Goal: Task Accomplishment & Management: Use online tool/utility

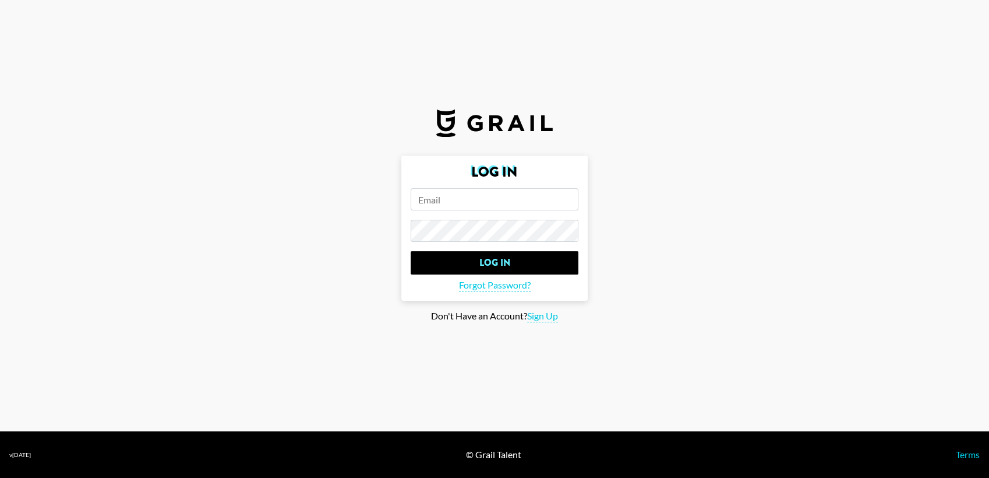
click at [488, 195] on input "email" at bounding box center [495, 199] width 168 height 22
type input "archie@grail-talent.com"
click at [411, 251] on input "Log In" at bounding box center [495, 262] width 168 height 23
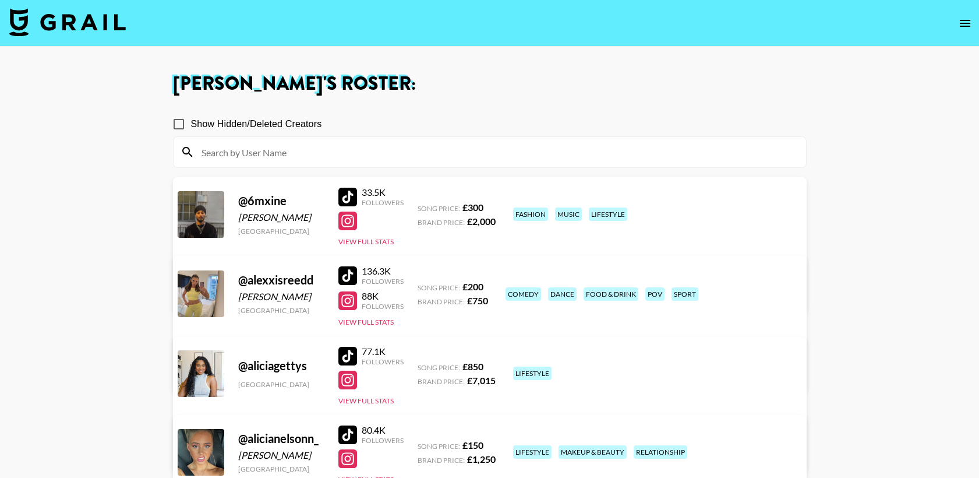
click at [94, 25] on img at bounding box center [67, 22] width 116 height 28
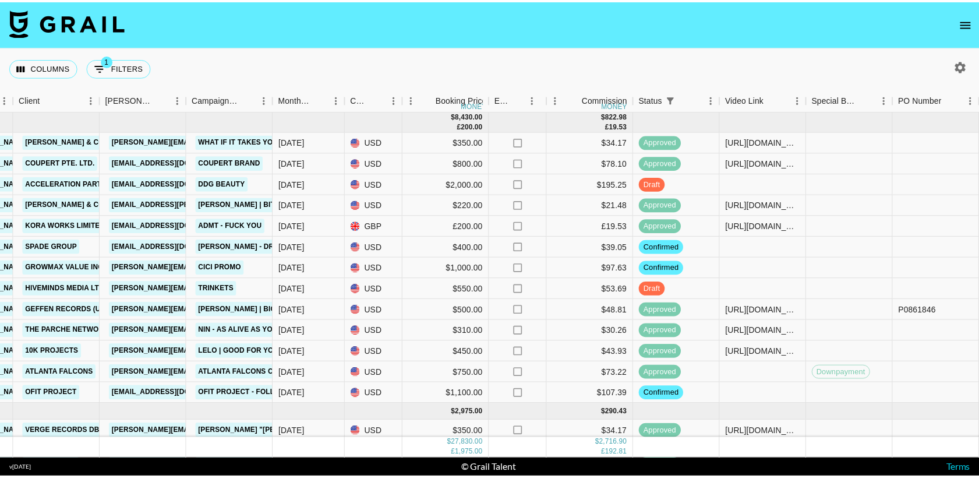
scroll to position [0, 375]
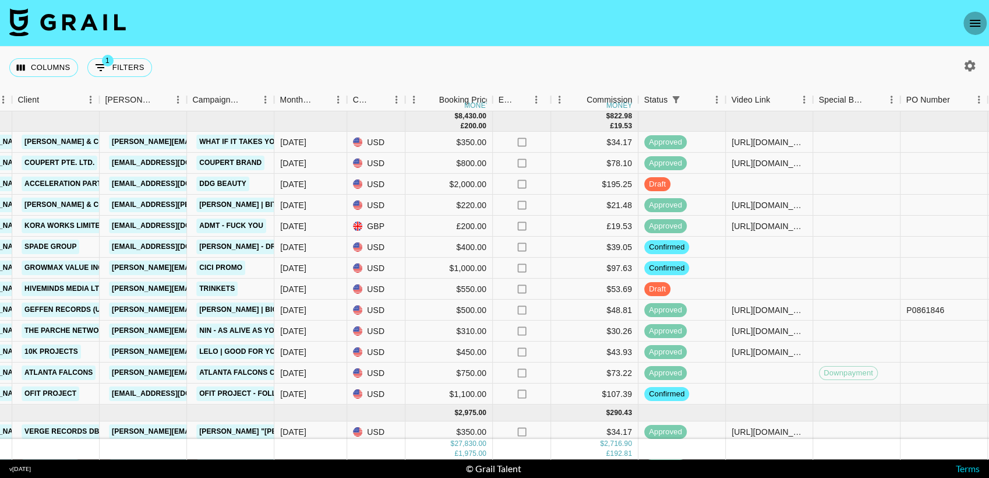
click at [978, 16] on icon "open drawer" at bounding box center [975, 23] width 14 height 14
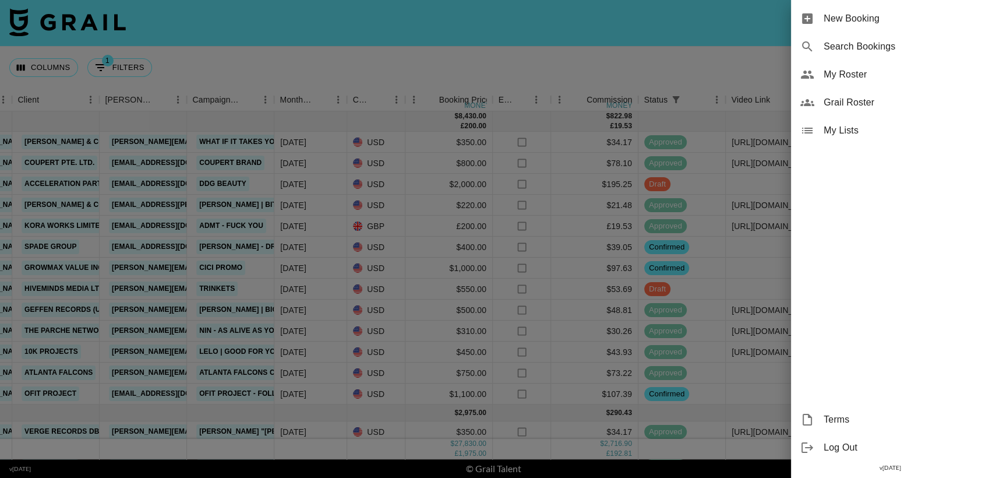
click at [873, 68] on span "My Roster" at bounding box center [902, 75] width 156 height 14
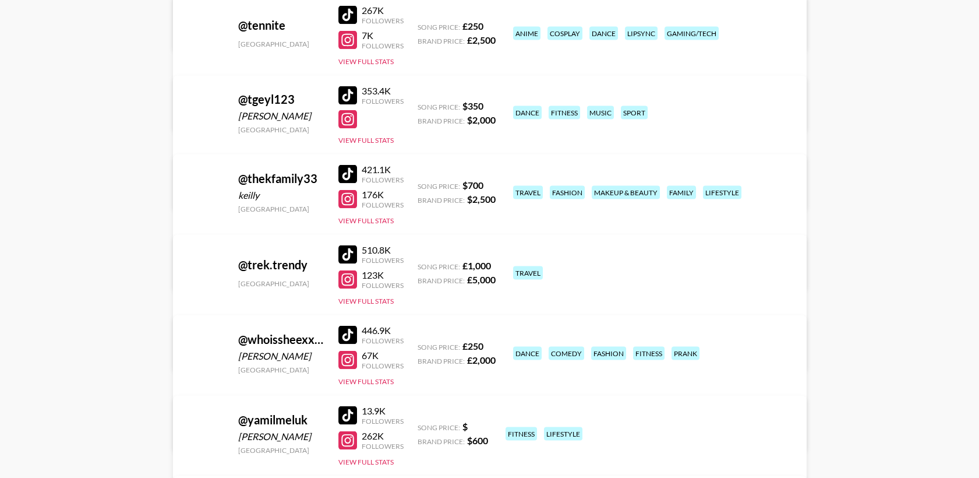
scroll to position [4594, 0]
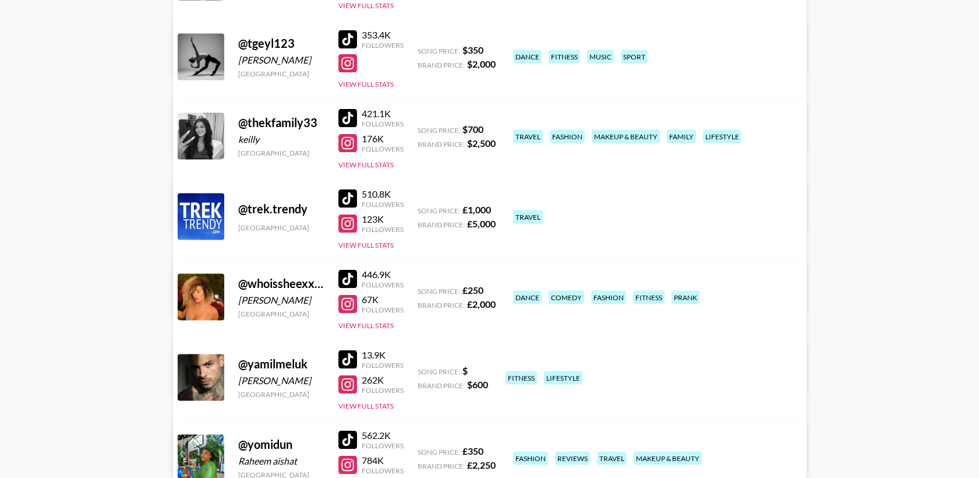
click at [349, 112] on div at bounding box center [347, 118] width 19 height 19
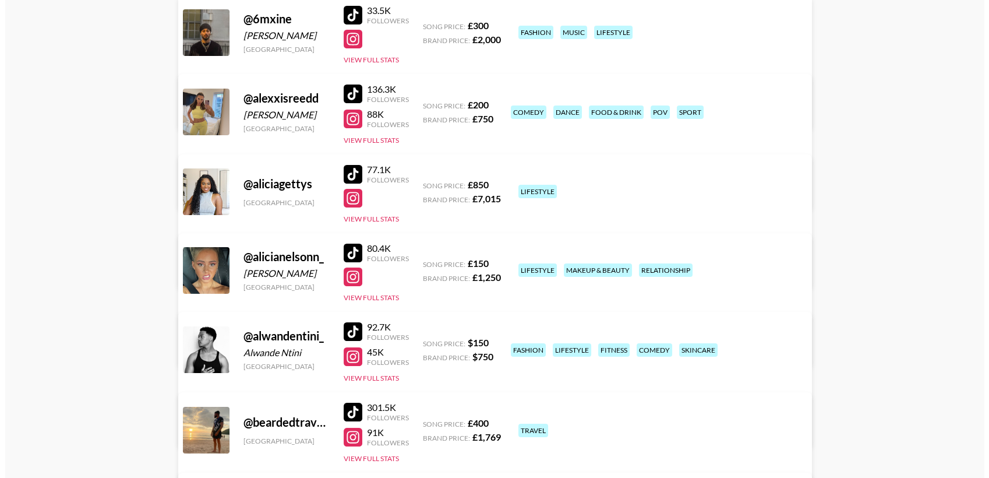
scroll to position [0, 0]
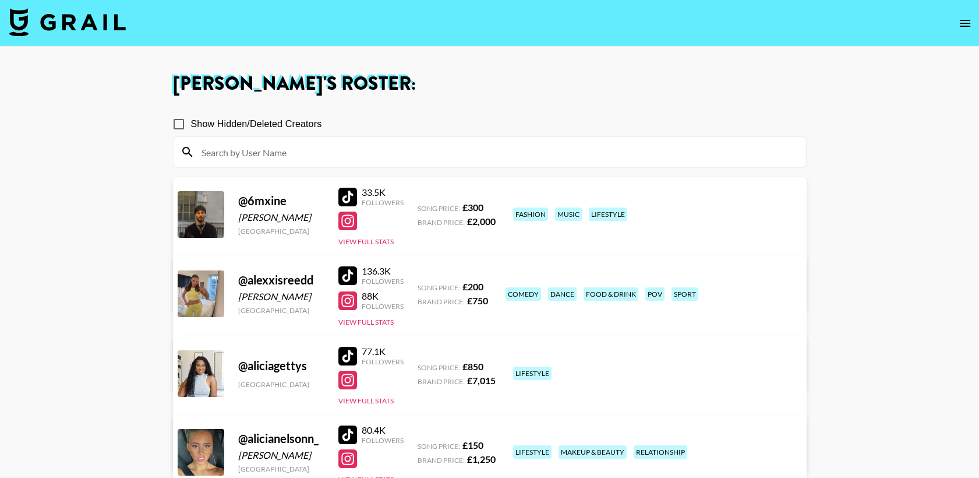
click at [108, 17] on img at bounding box center [67, 22] width 116 height 28
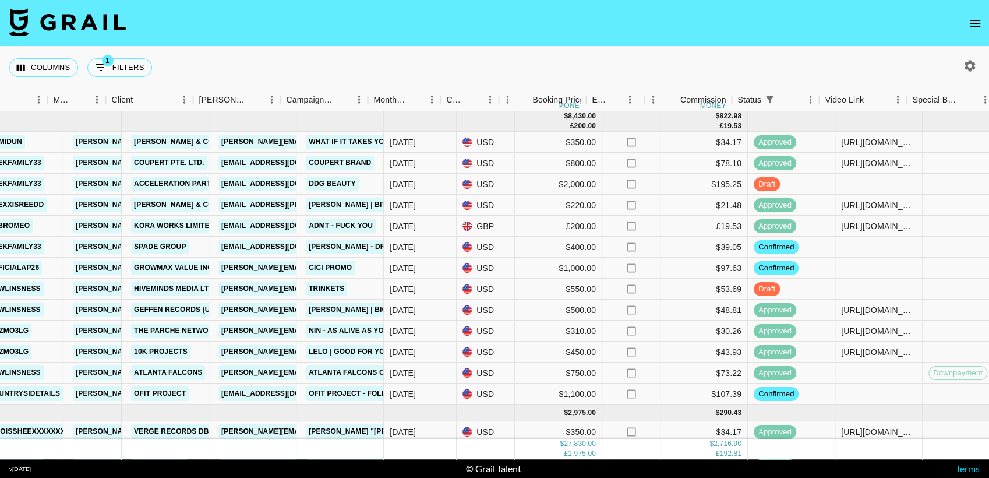
scroll to position [0, 331]
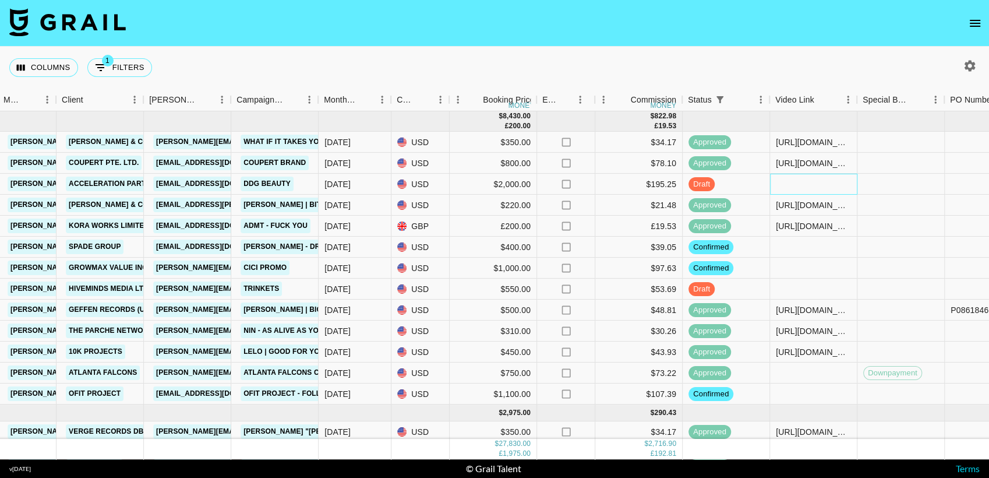
click at [799, 185] on div at bounding box center [813, 184] width 87 height 21
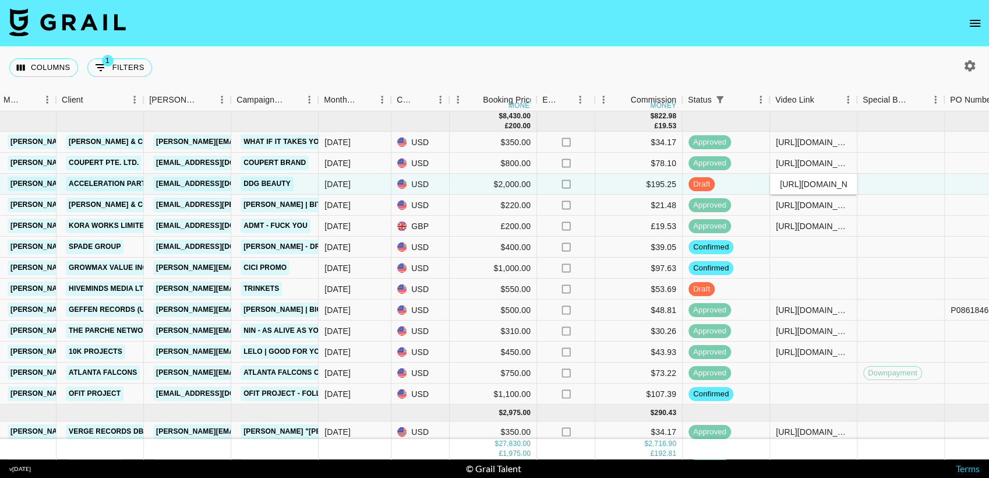
scroll to position [0, 463]
type input "https://www.tiktok.com/@thekfamily33/video/7541505004117478687?is_from_webapp=1…"
click at [694, 72] on div "Columns 1 Filters + Booking" at bounding box center [494, 68] width 989 height 42
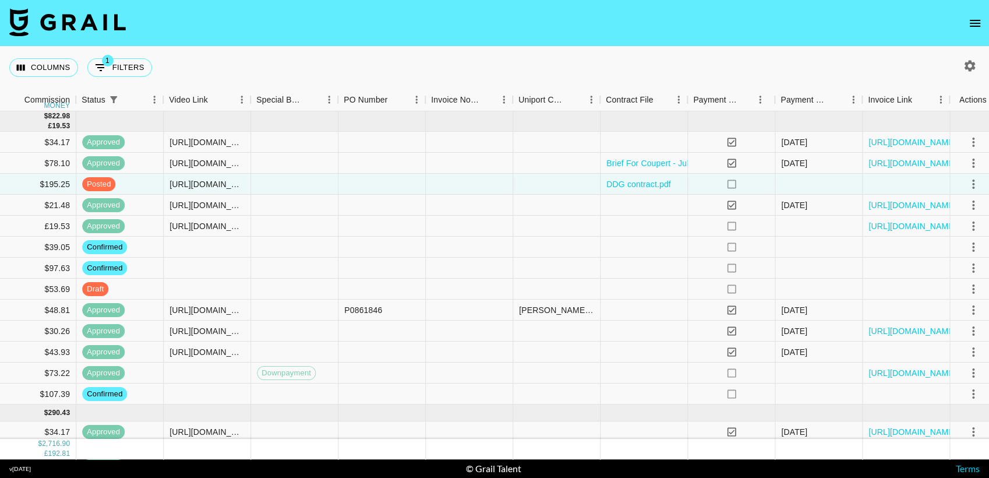
scroll to position [0, 942]
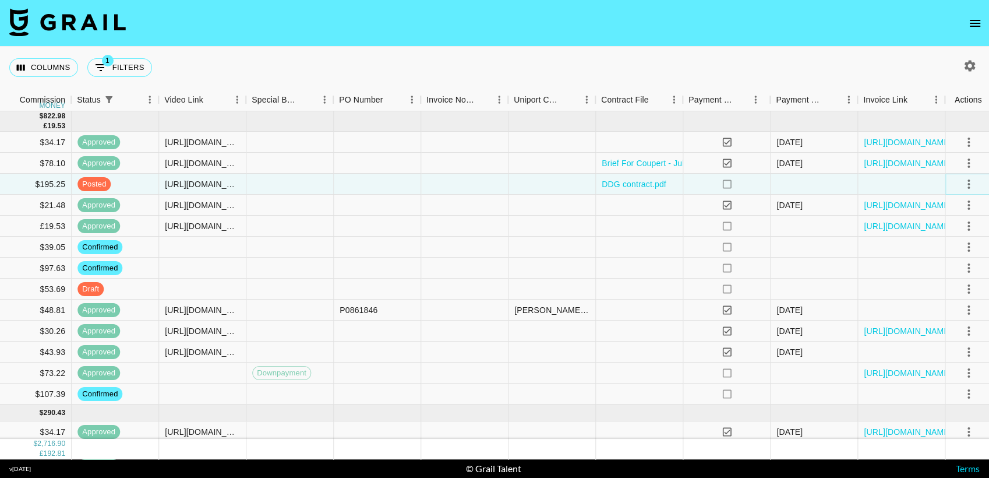
click at [963, 183] on icon "select merge strategy" at bounding box center [969, 184] width 14 height 14
click at [931, 293] on div "Approve" at bounding box center [941, 292] width 36 height 14
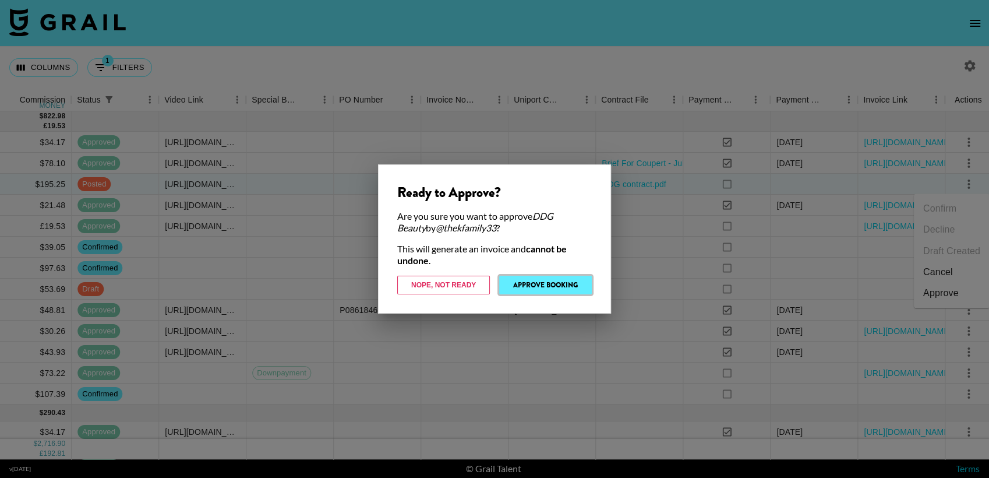
click at [556, 280] on button "Approve Booking" at bounding box center [545, 284] width 93 height 19
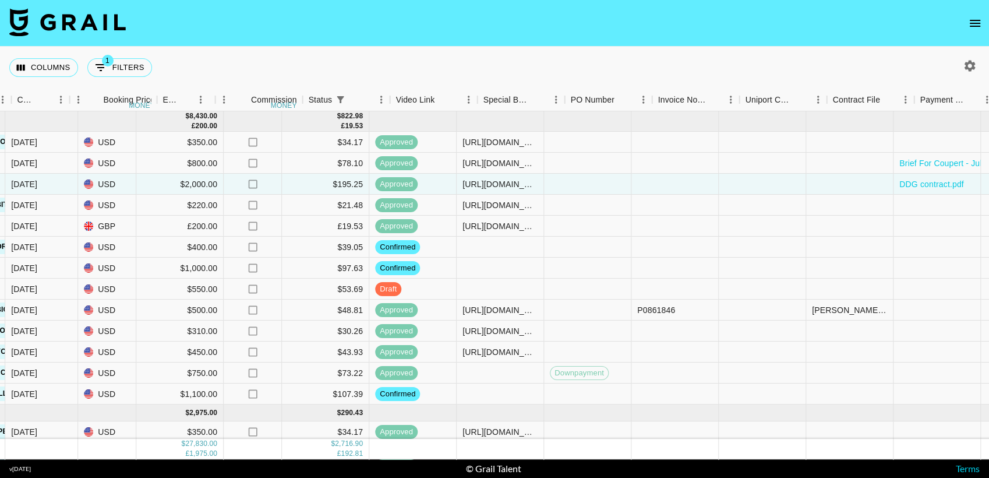
scroll to position [0, 955]
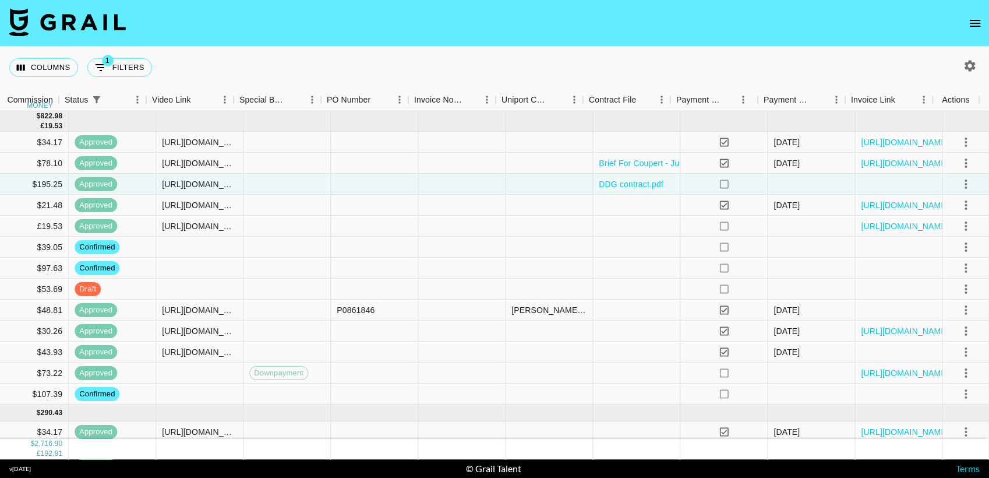
click at [78, 27] on img at bounding box center [67, 22] width 116 height 28
click at [77, 16] on img at bounding box center [67, 22] width 116 height 28
click at [974, 17] on icon "open drawer" at bounding box center [975, 23] width 14 height 14
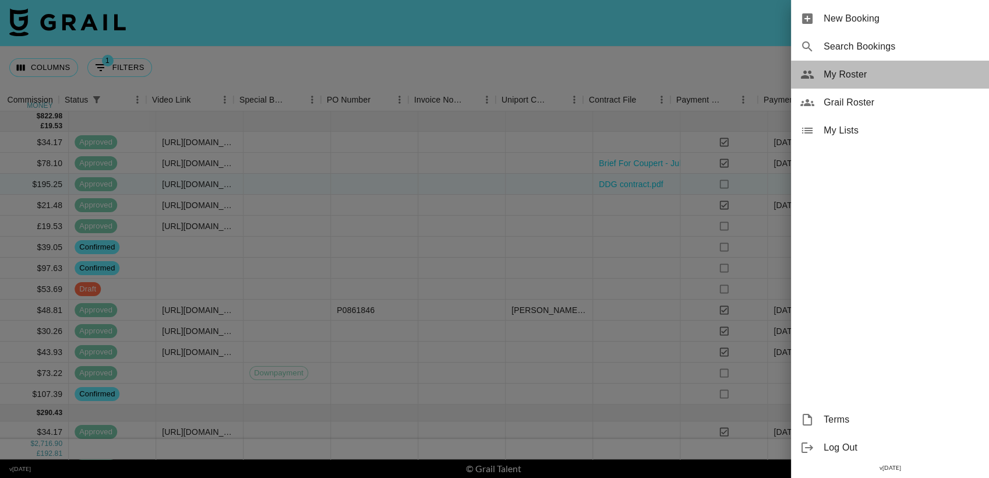
click at [879, 72] on span "My Roster" at bounding box center [902, 75] width 156 height 14
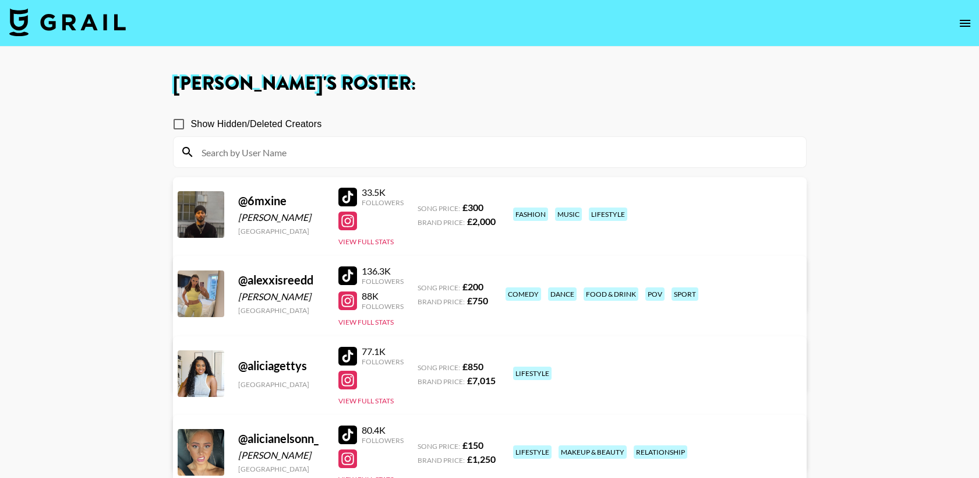
click at [327, 143] on input at bounding box center [497, 152] width 605 height 19
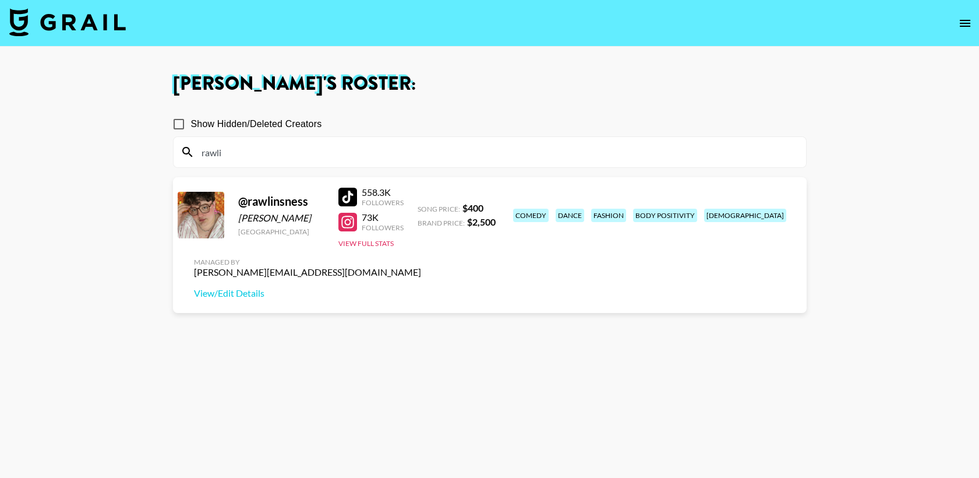
type input "rawli"
click at [181, 200] on div at bounding box center [201, 215] width 47 height 47
click at [347, 190] on div at bounding box center [347, 197] width 19 height 19
click at [66, 21] on img at bounding box center [67, 22] width 116 height 28
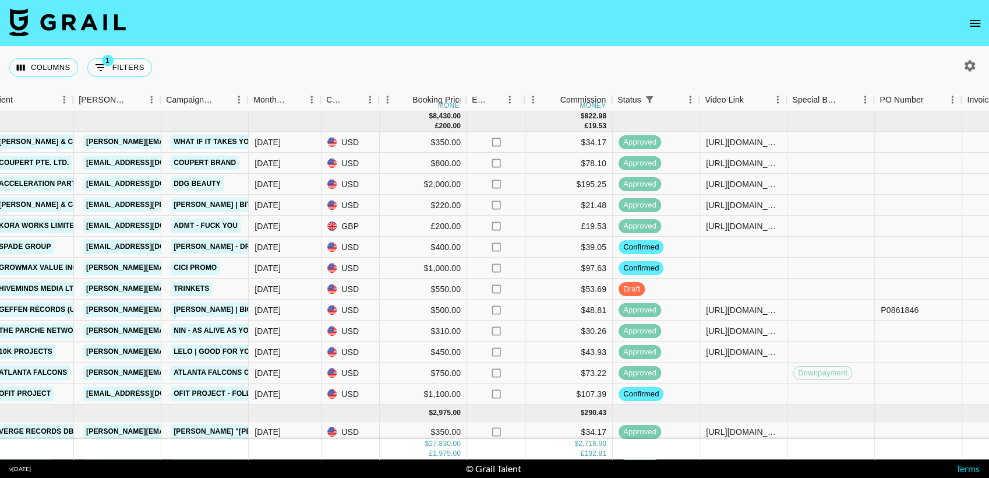
scroll to position [0, 401]
click at [713, 289] on div at bounding box center [743, 288] width 87 height 21
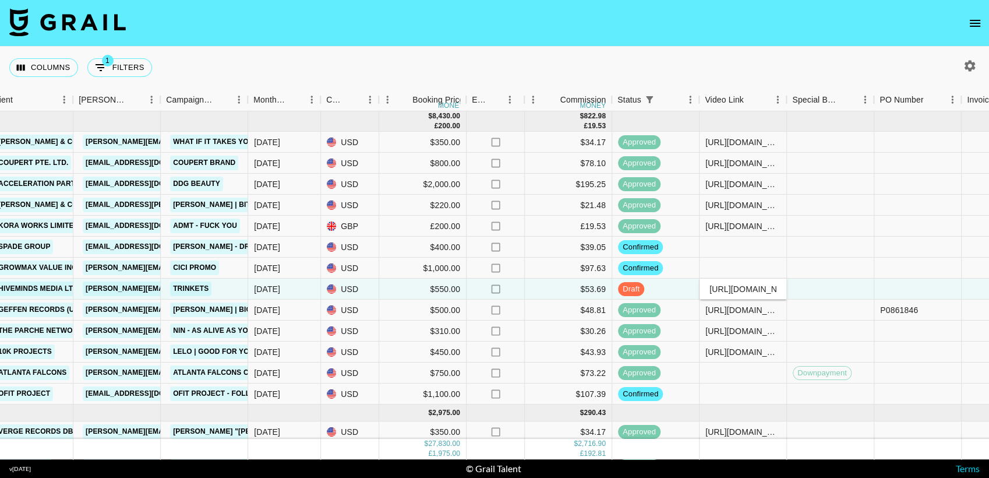
scroll to position [0, 459]
type input "https://www.tiktok.com/@rawlinsness/video/7541406203851689246?is_from_webapp=1&…"
click at [704, 63] on div "Columns 1 Filters + Booking" at bounding box center [494, 68] width 989 height 42
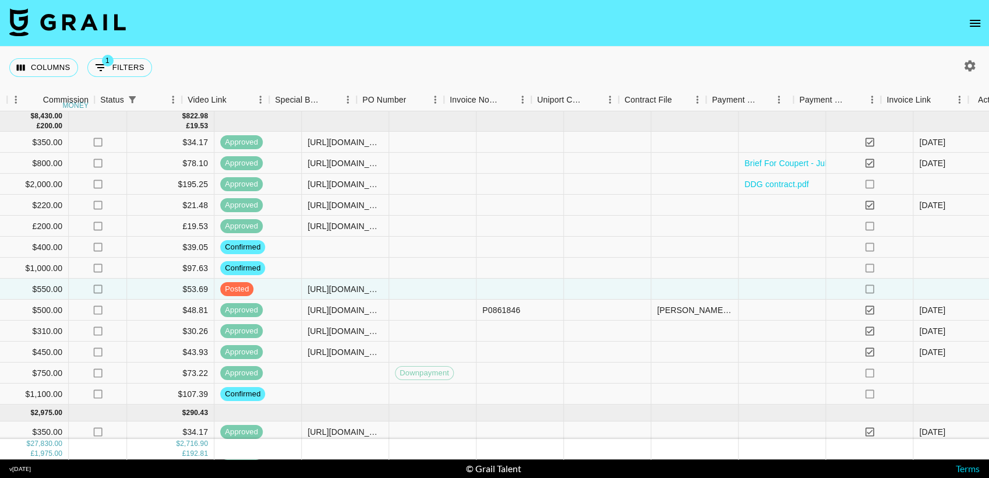
scroll to position [0, 955]
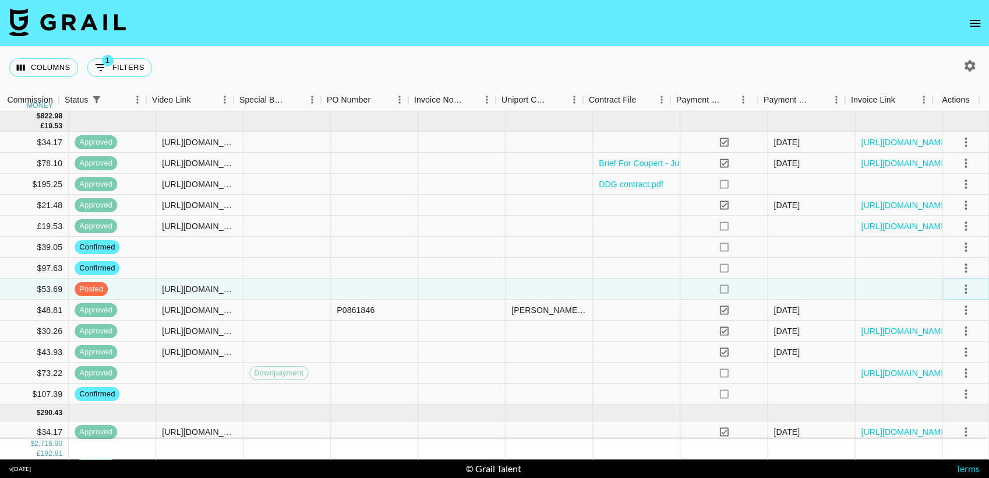
click at [959, 287] on icon "select merge strategy" at bounding box center [966, 289] width 14 height 14
click at [927, 393] on div "Approve" at bounding box center [941, 398] width 36 height 14
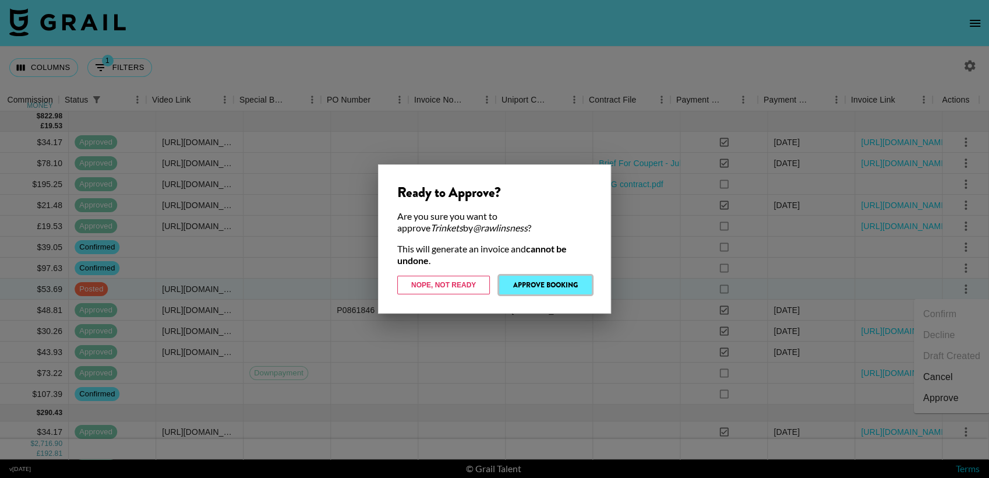
click at [560, 277] on button "Approve Booking" at bounding box center [545, 284] width 93 height 19
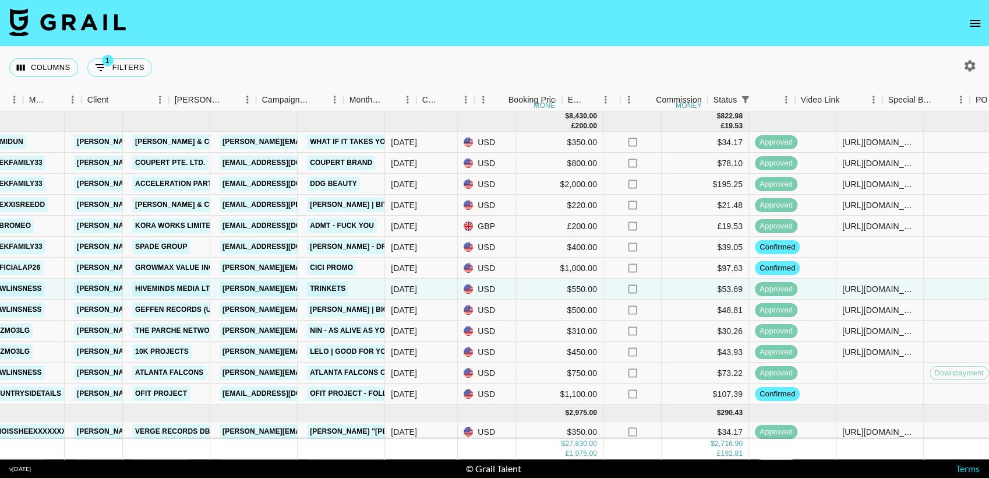
scroll to position [0, 345]
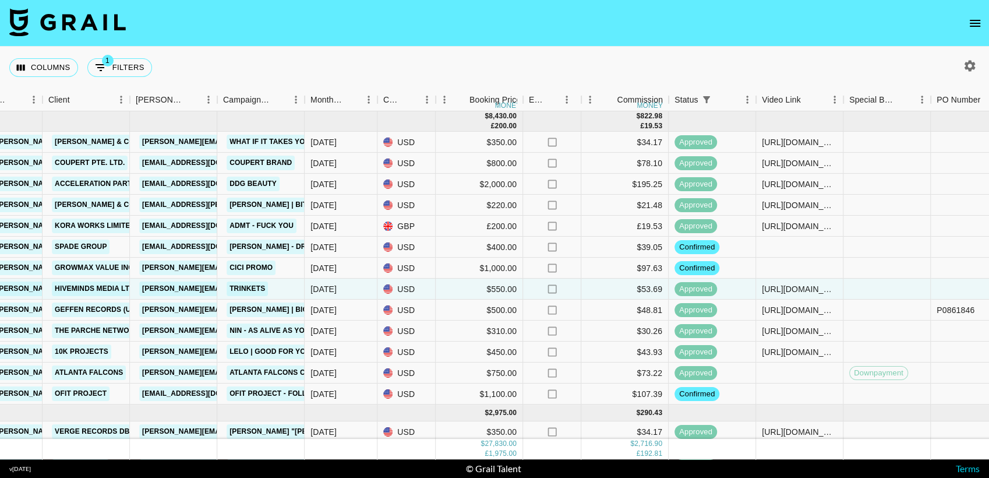
click at [974, 16] on icon "open drawer" at bounding box center [975, 23] width 14 height 14
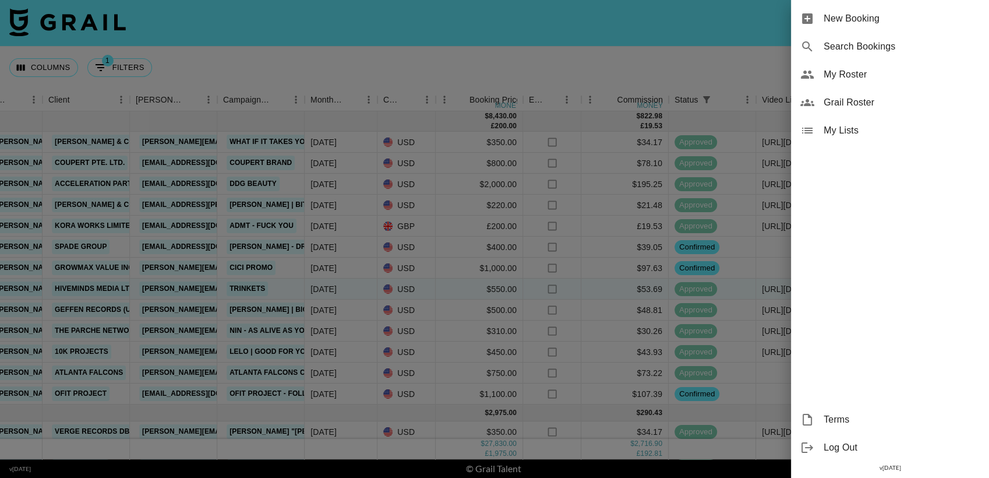
click at [833, 447] on span "Log Out" at bounding box center [902, 447] width 156 height 14
